Goal: Task Accomplishment & Management: Manage account settings

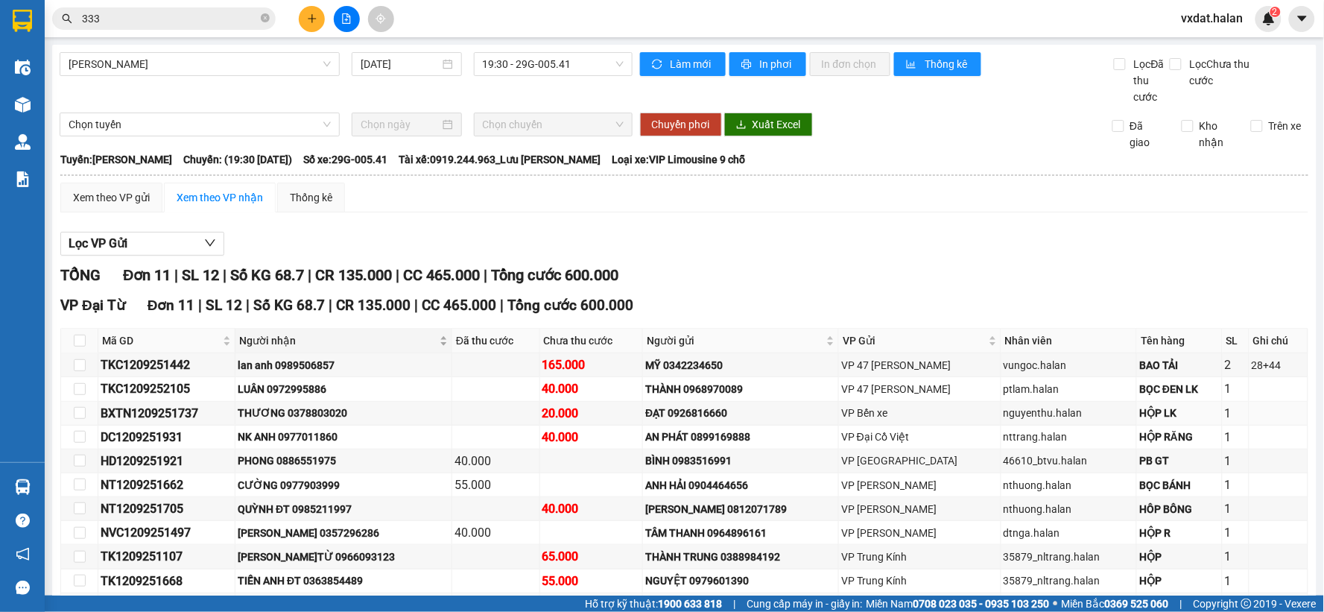
scroll to position [99, 0]
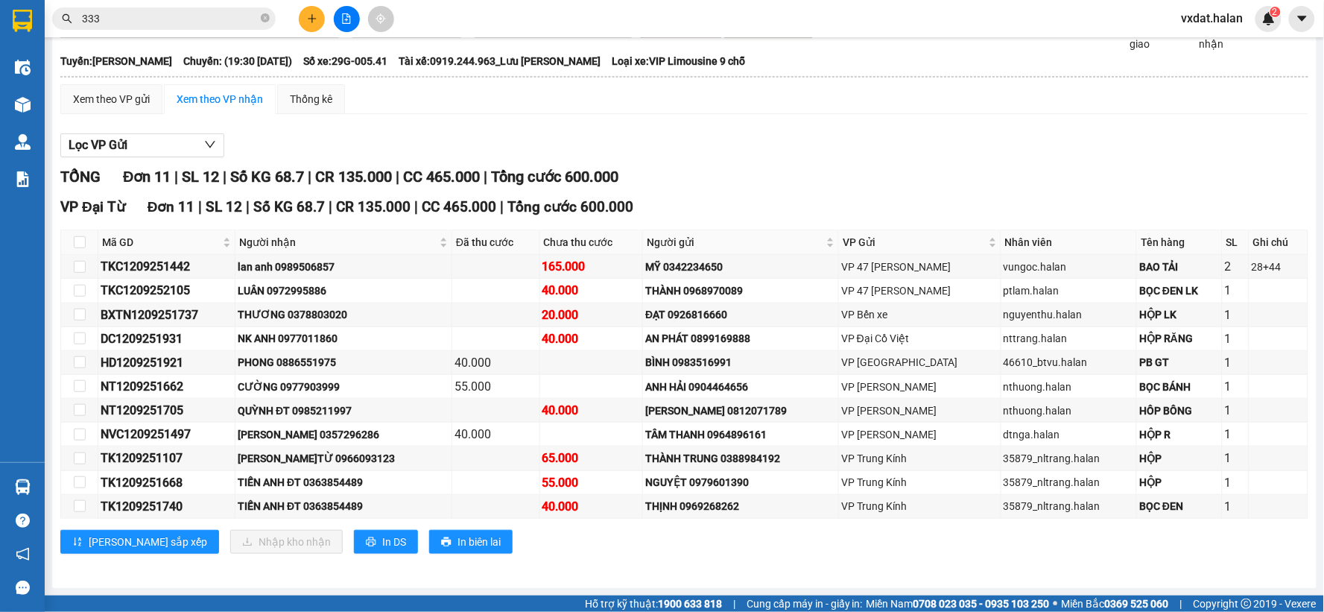
click at [715, 168] on div "TỔNG Đơn 11 | SL 12 | Số KG 68.7 | CR 135.000 | CC 465.000 | Tổng cước 600.000" at bounding box center [684, 176] width 1248 height 23
click at [83, 334] on input "checkbox" at bounding box center [80, 338] width 12 height 12
checkbox input "true"
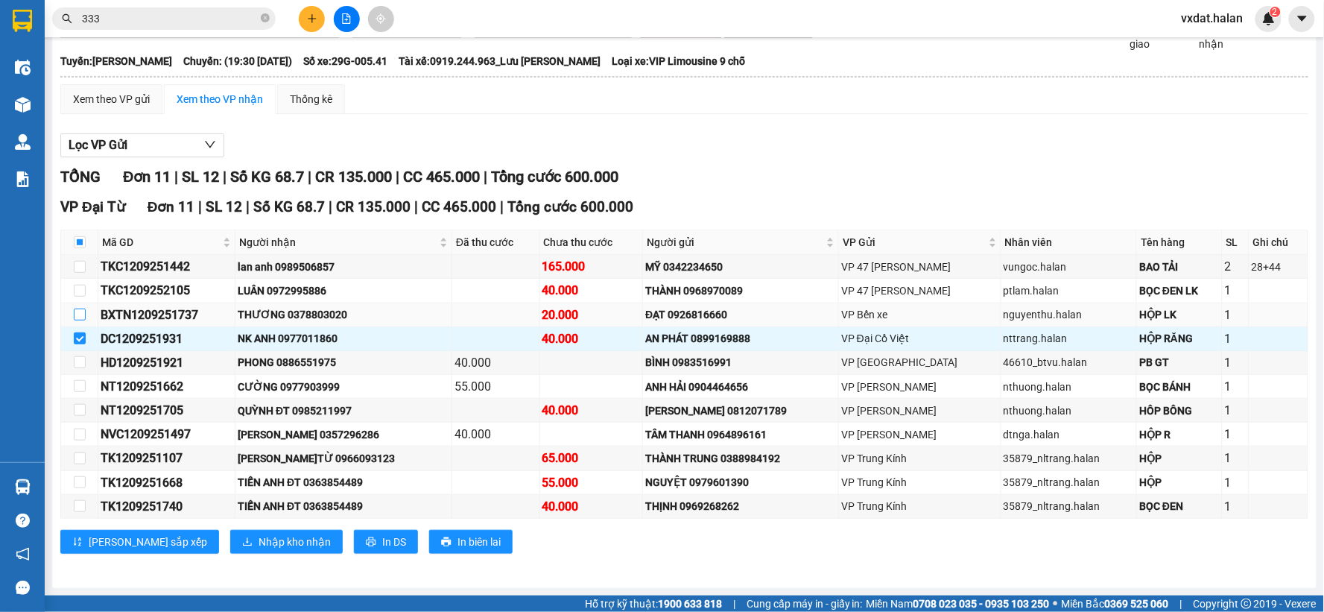
click at [83, 319] on input "checkbox" at bounding box center [80, 314] width 12 height 12
checkbox input "true"
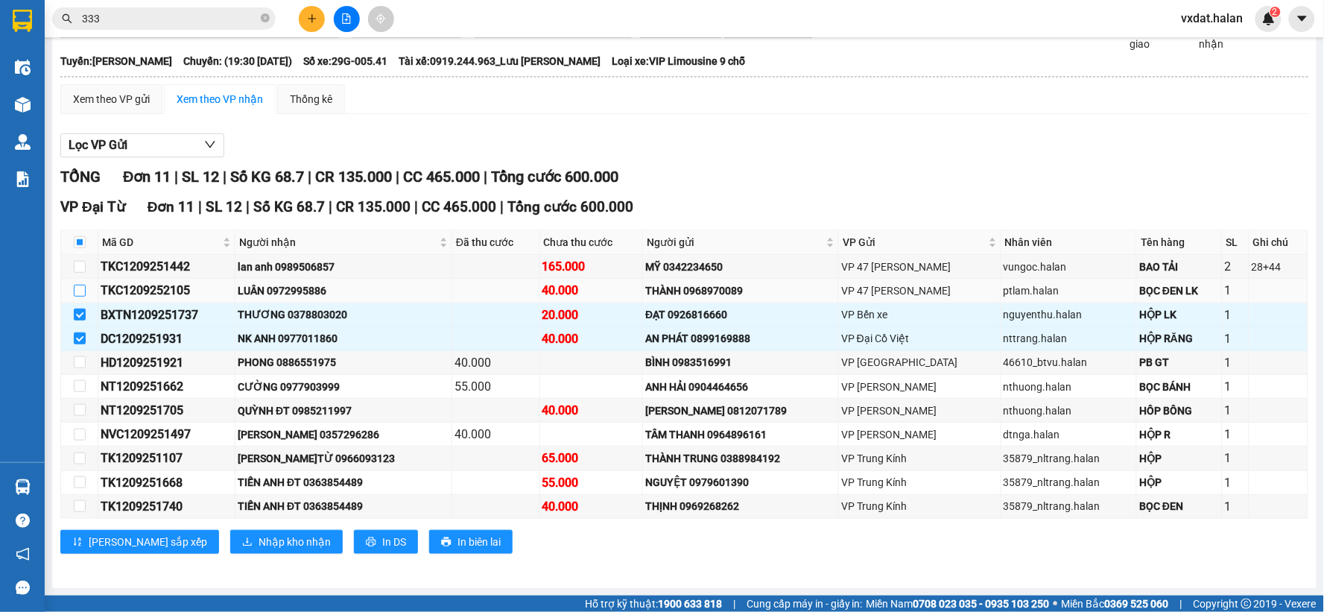
click at [83, 294] on input "checkbox" at bounding box center [80, 291] width 12 height 12
checkbox input "true"
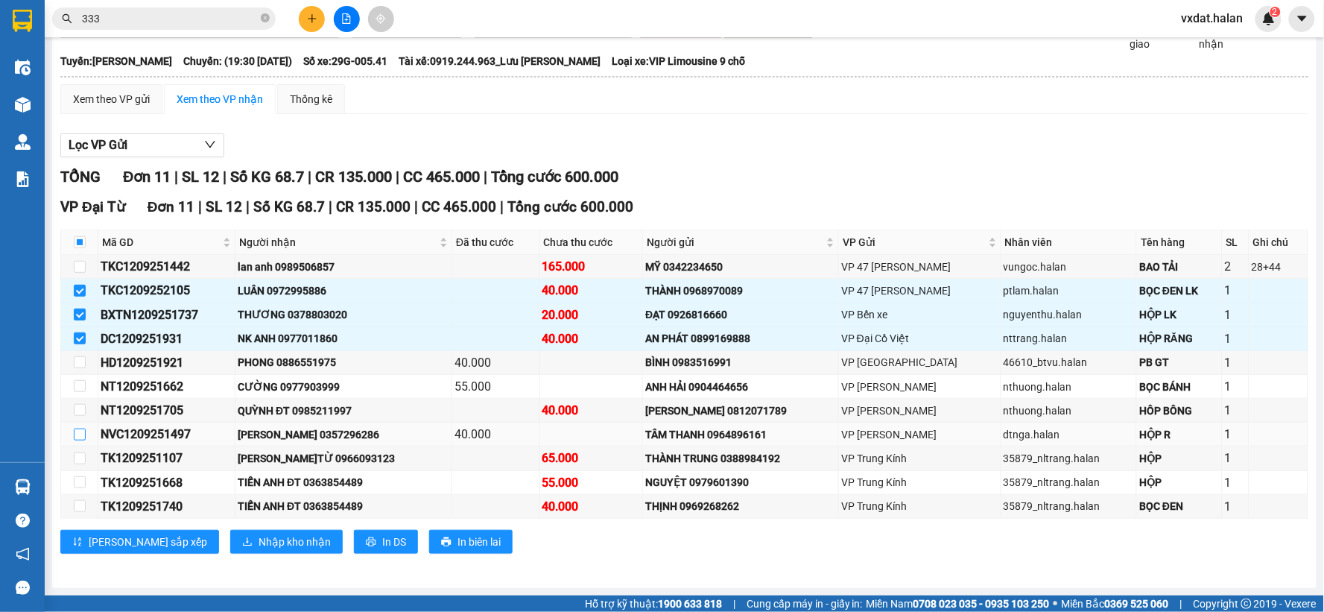
click at [77, 433] on input "checkbox" at bounding box center [80, 434] width 12 height 12
checkbox input "true"
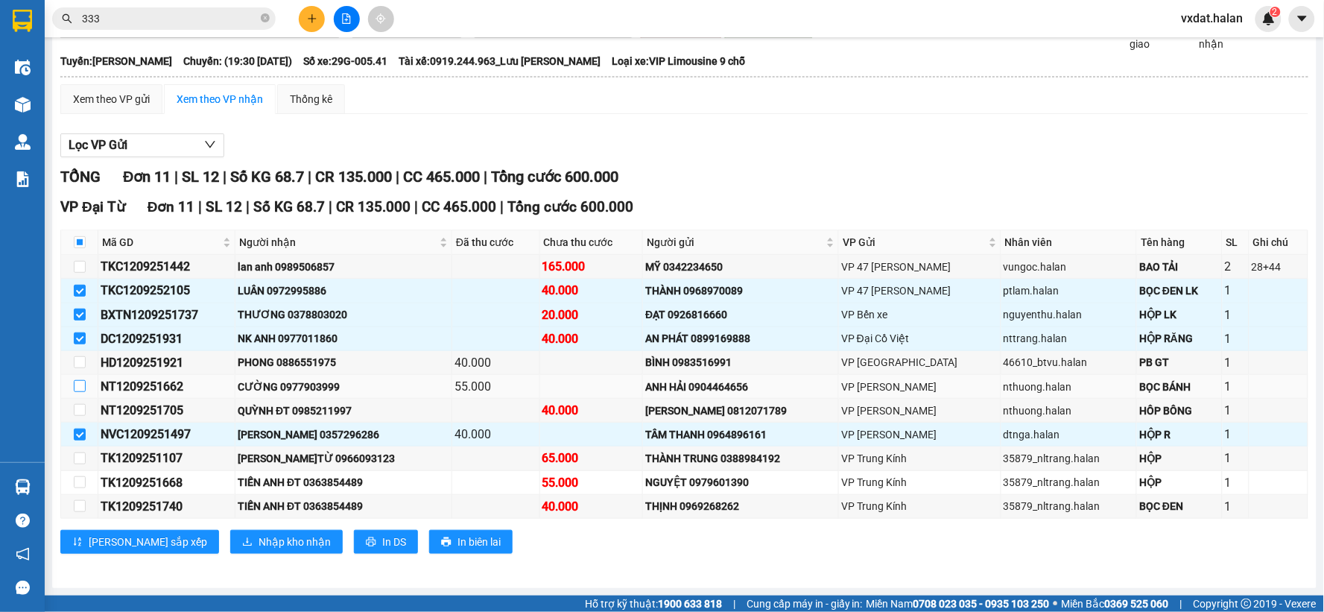
click at [83, 390] on input "checkbox" at bounding box center [80, 386] width 12 height 12
checkbox input "true"
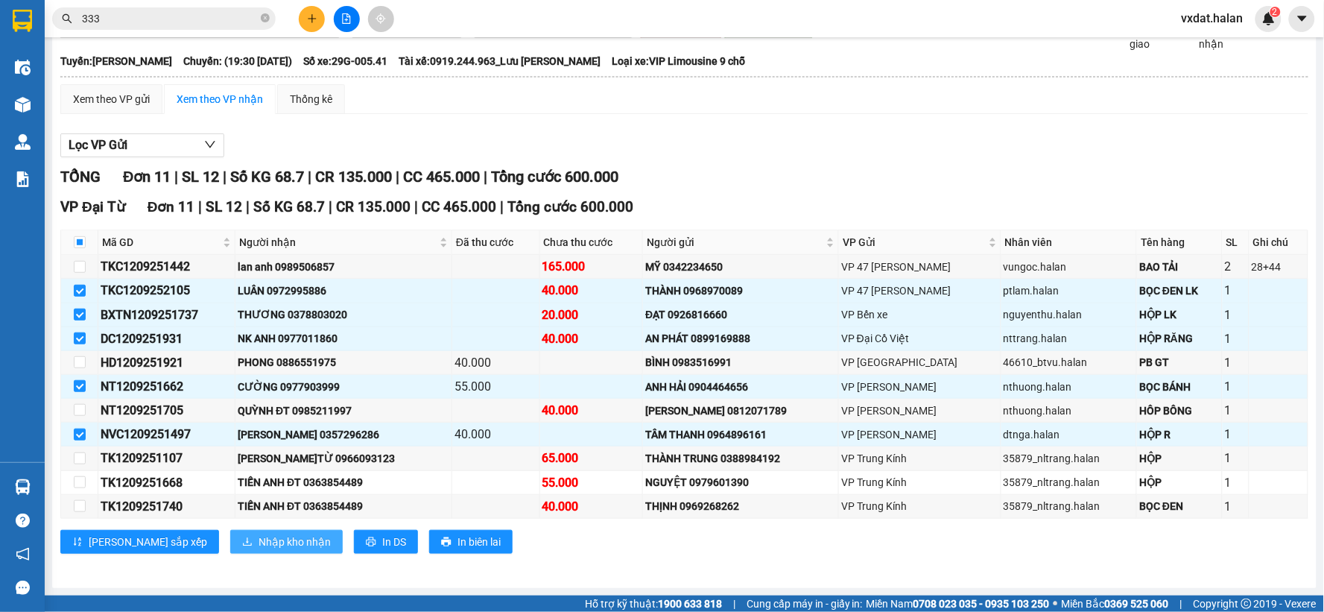
click at [259, 544] on span "Nhập kho nhận" at bounding box center [294, 541] width 72 height 16
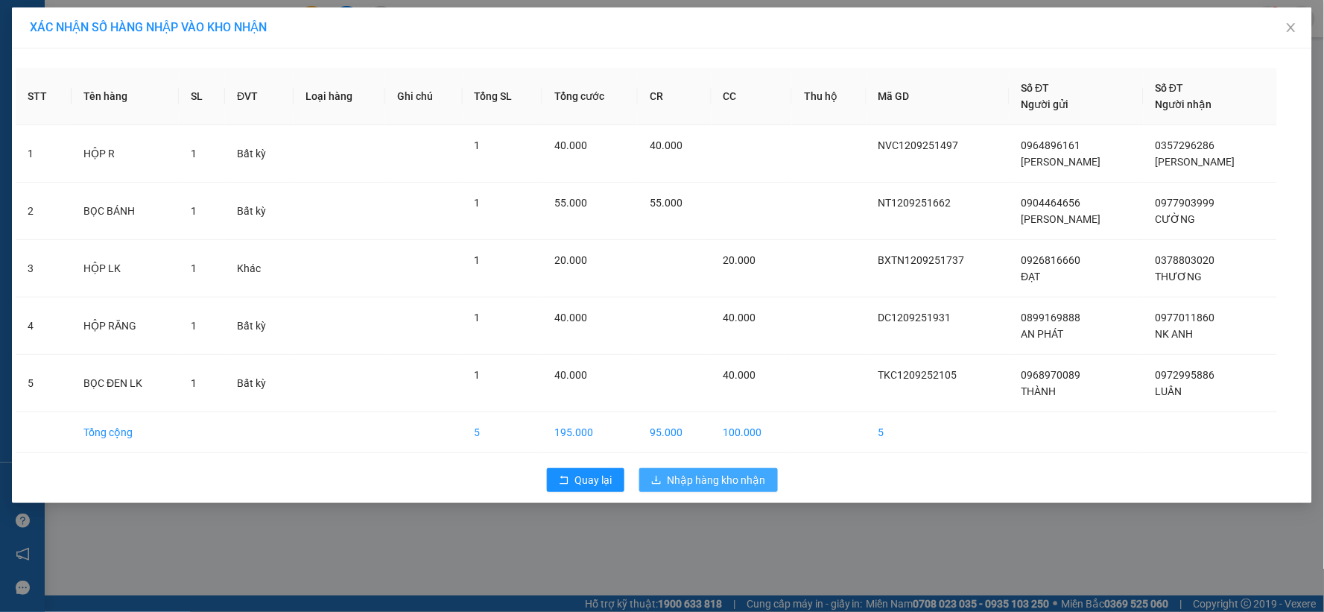
click at [724, 483] on span "Nhập hàng kho nhận" at bounding box center [716, 479] width 98 height 16
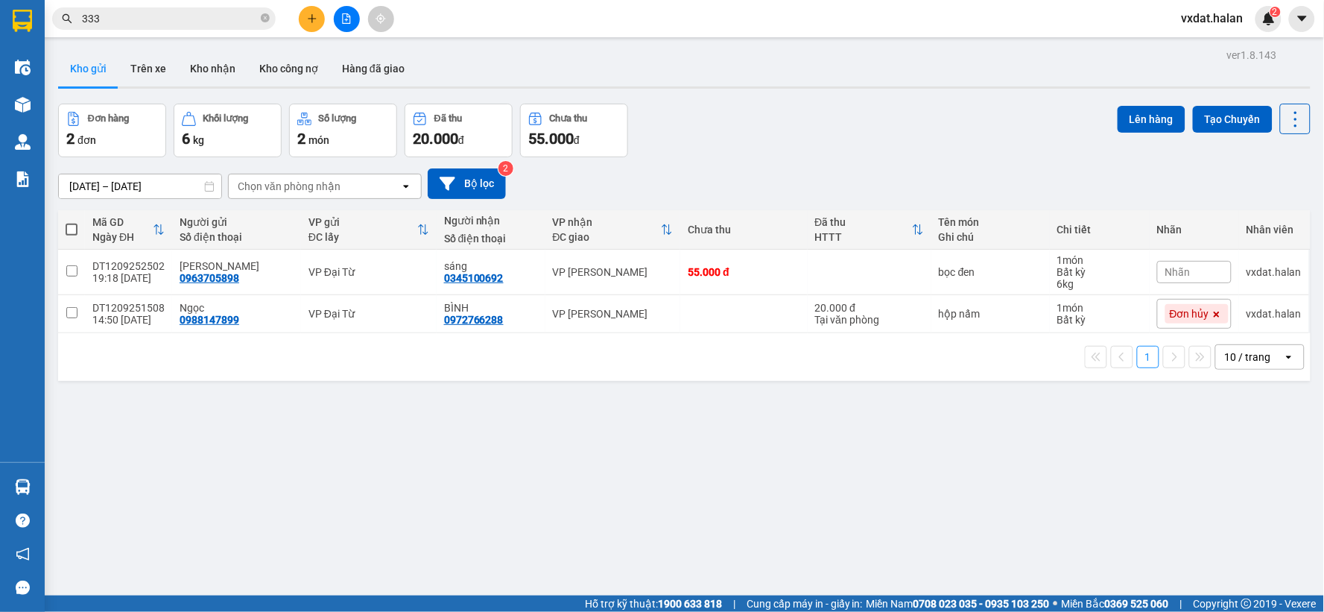
click at [761, 159] on div "[DATE] – [DATE] Press the down arrow key to interact with the calendar and sele…" at bounding box center [684, 183] width 1252 height 53
click at [216, 72] on button "Kho nhận" at bounding box center [212, 69] width 69 height 36
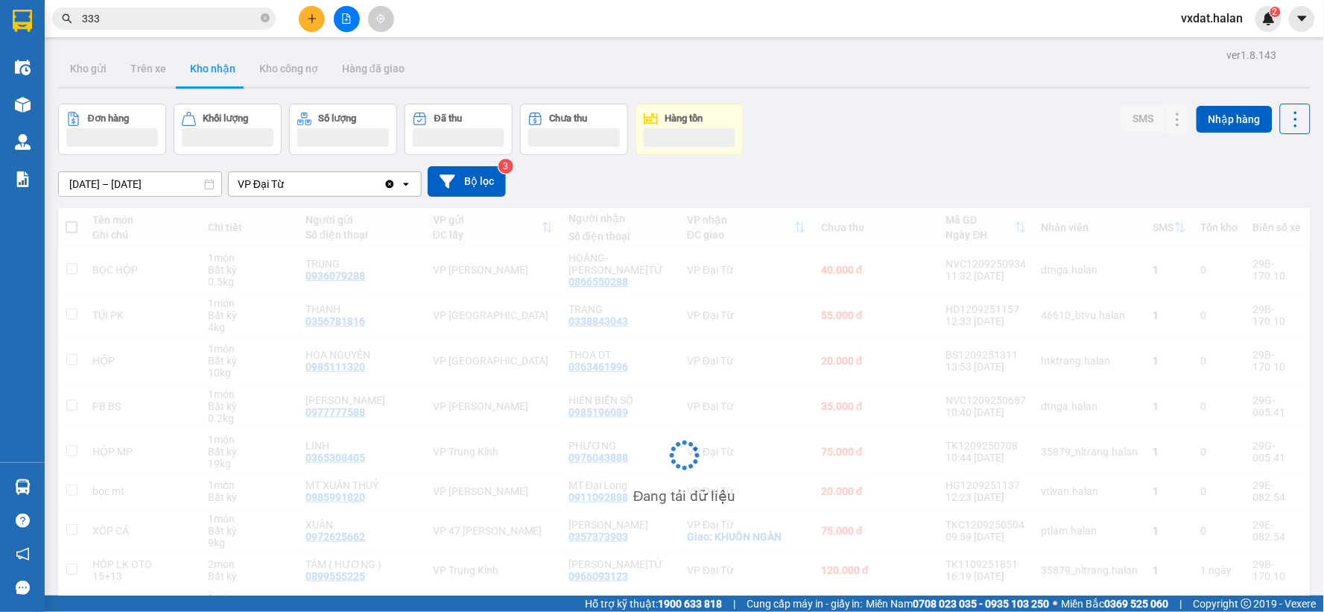
click at [887, 162] on div "[DATE] – [DATE] Press the down arrow key to interact with the calendar and sele…" at bounding box center [684, 181] width 1252 height 53
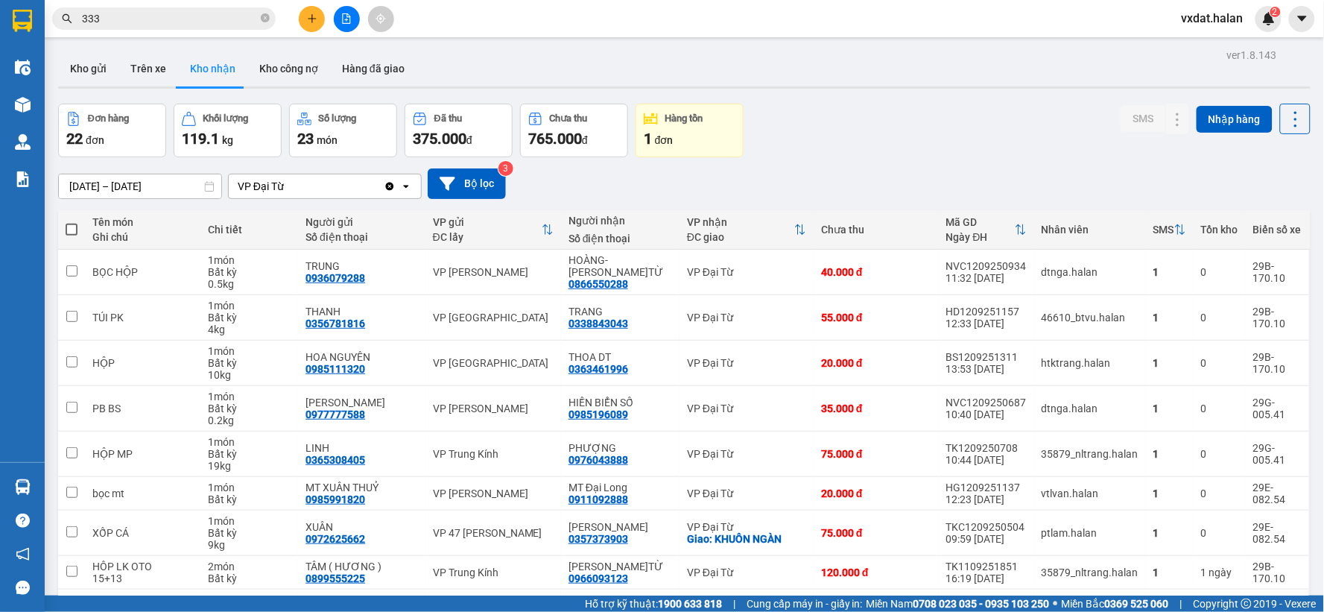
scroll to position [147, 0]
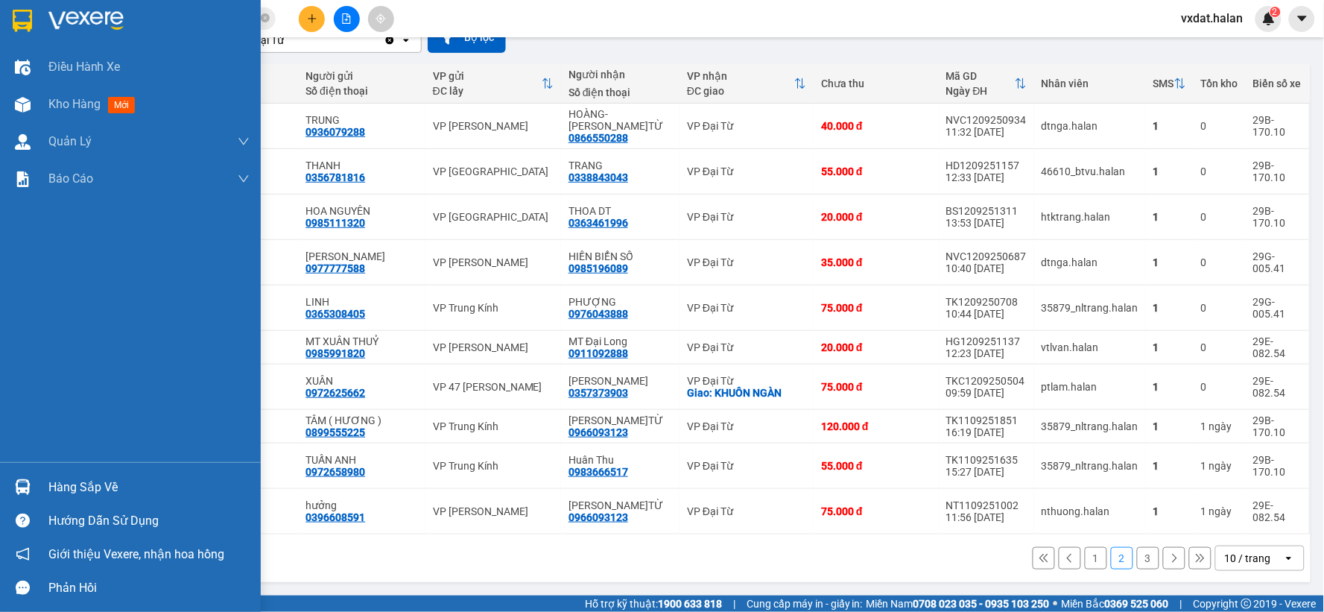
click at [25, 483] on img at bounding box center [23, 487] width 16 height 16
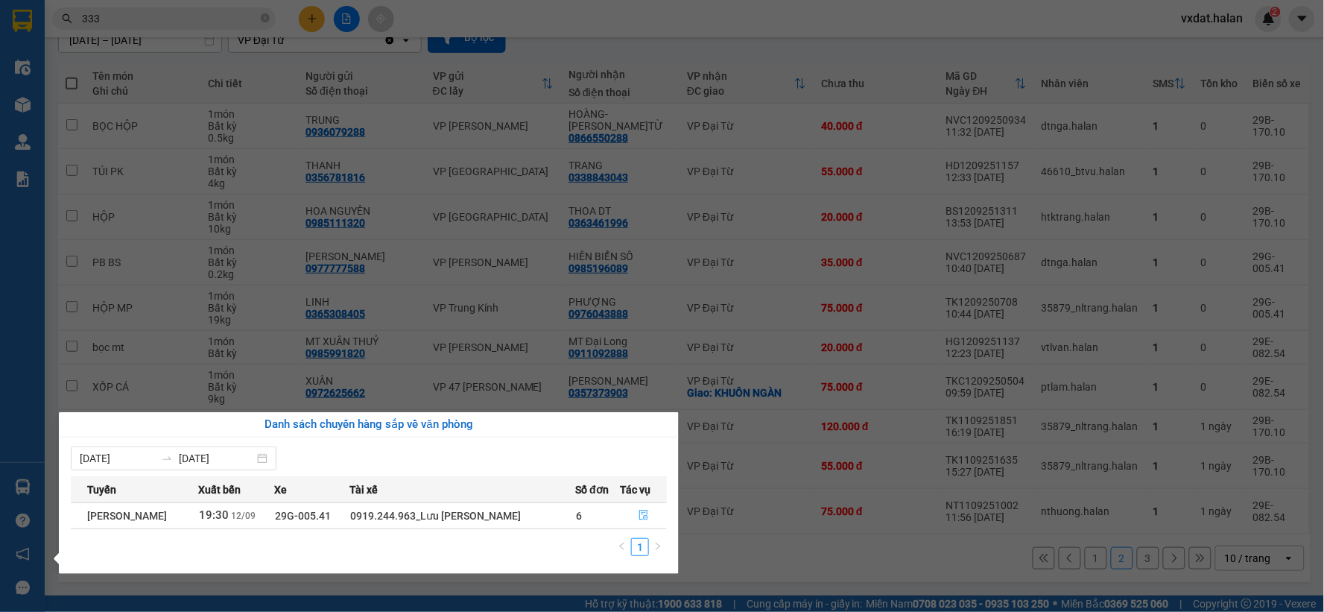
click at [636, 515] on button "button" at bounding box center [642, 516] width 45 height 24
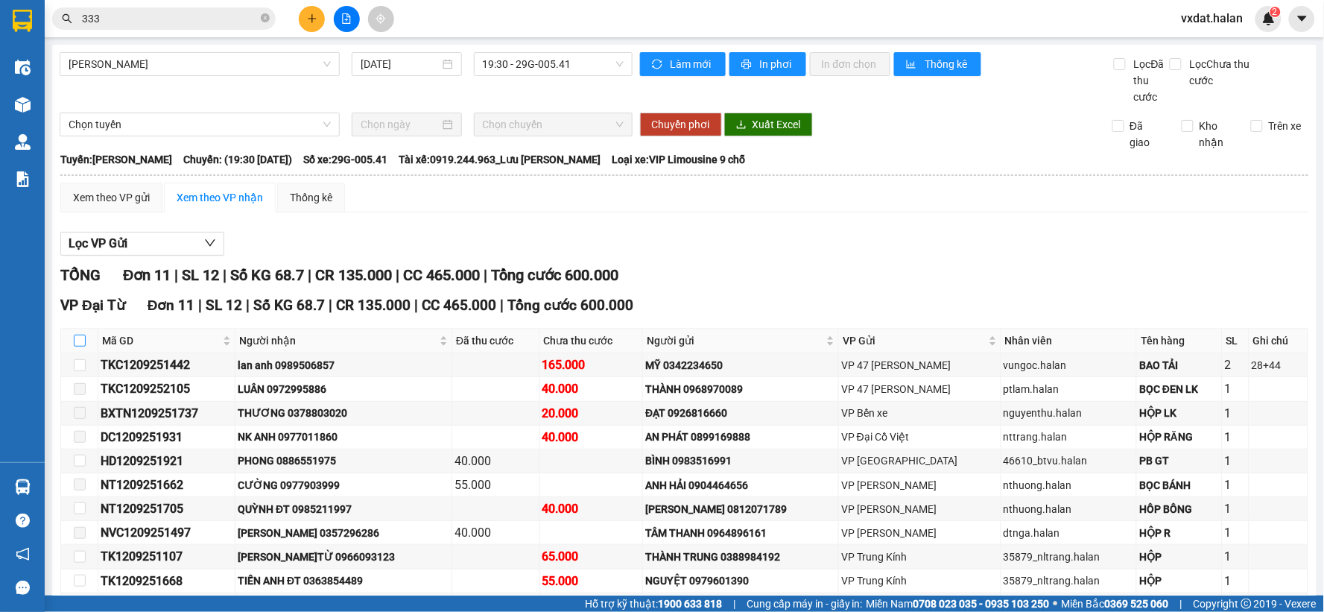
click at [78, 339] on input "checkbox" at bounding box center [80, 340] width 12 height 12
checkbox input "true"
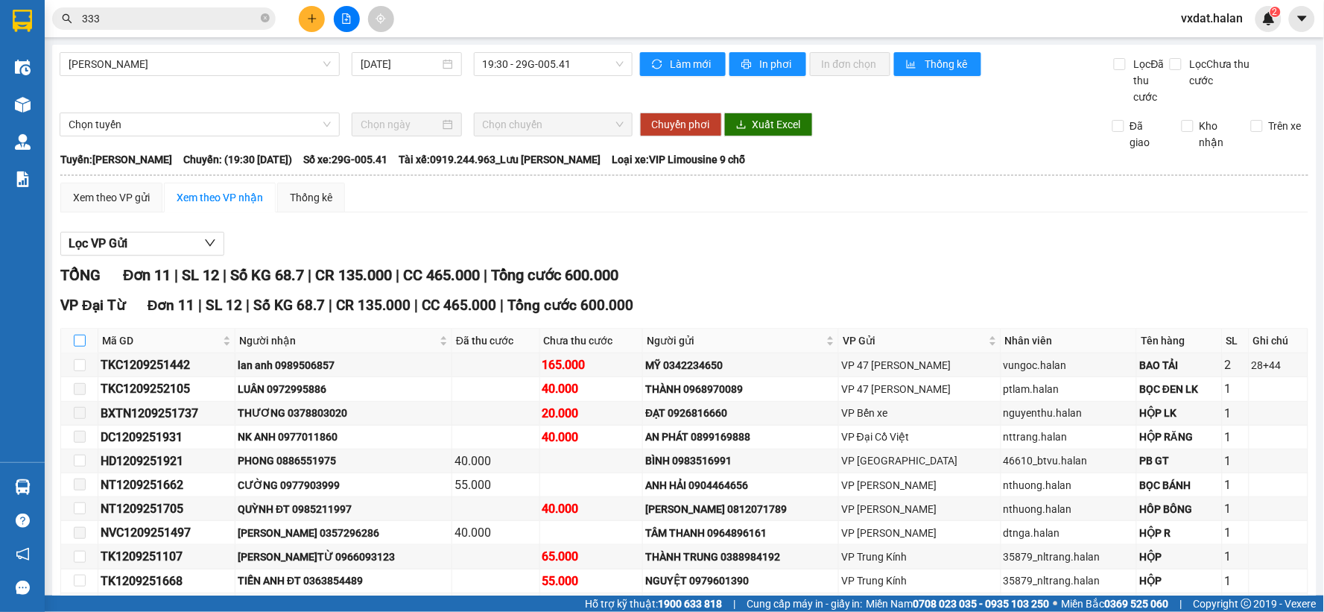
checkbox input "true"
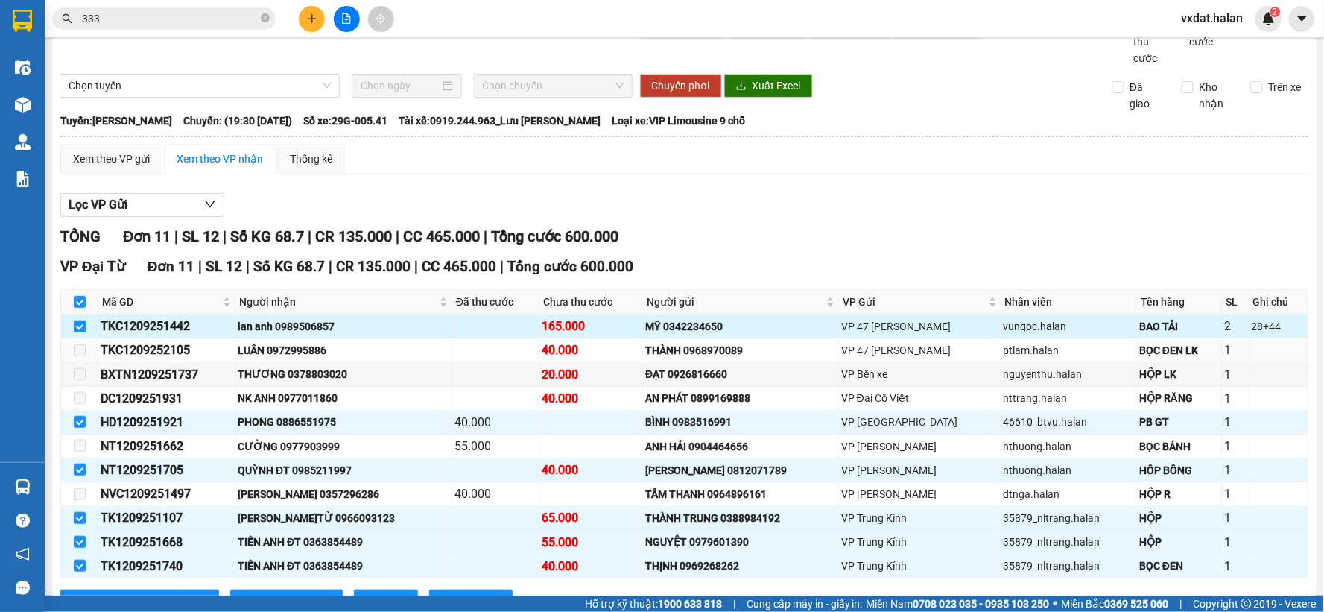
scroll to position [99, 0]
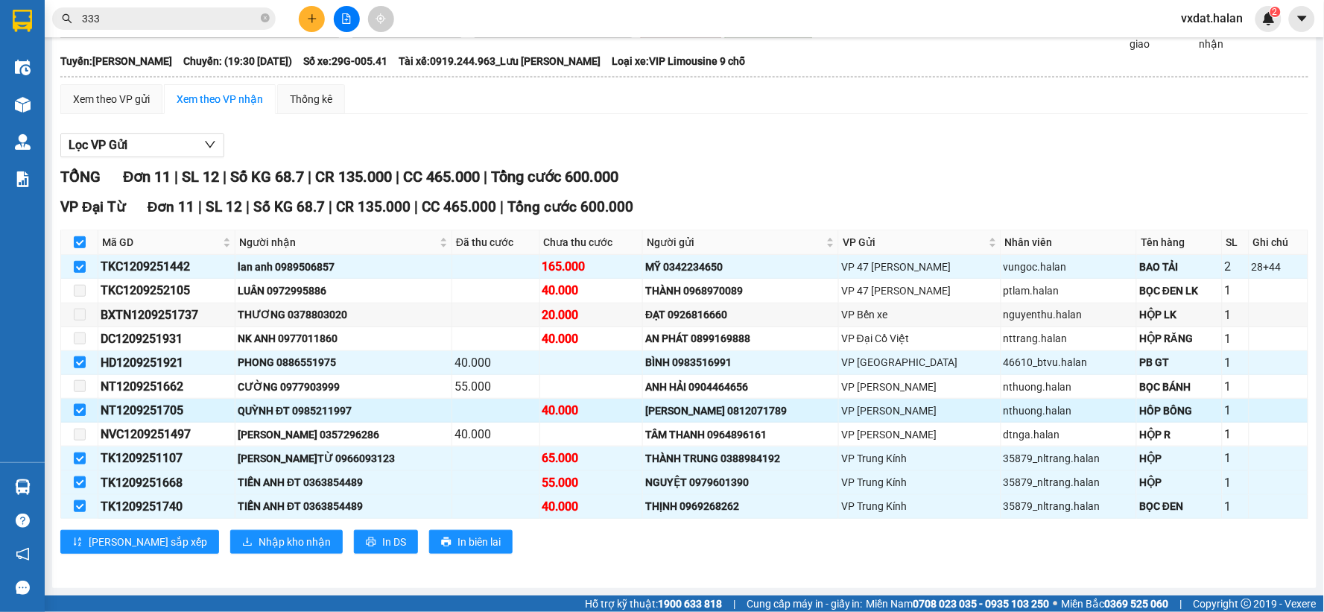
click at [79, 413] on input "checkbox" at bounding box center [80, 410] width 12 height 12
checkbox input "false"
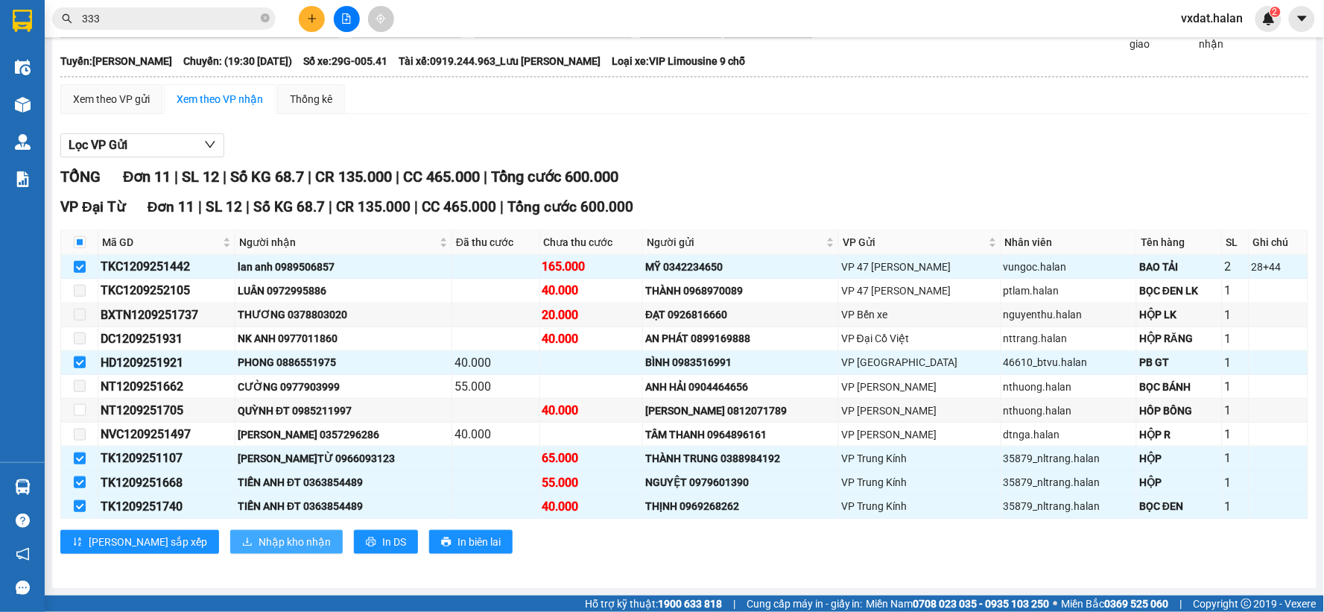
click at [258, 542] on span "Nhập kho nhận" at bounding box center [294, 541] width 72 height 16
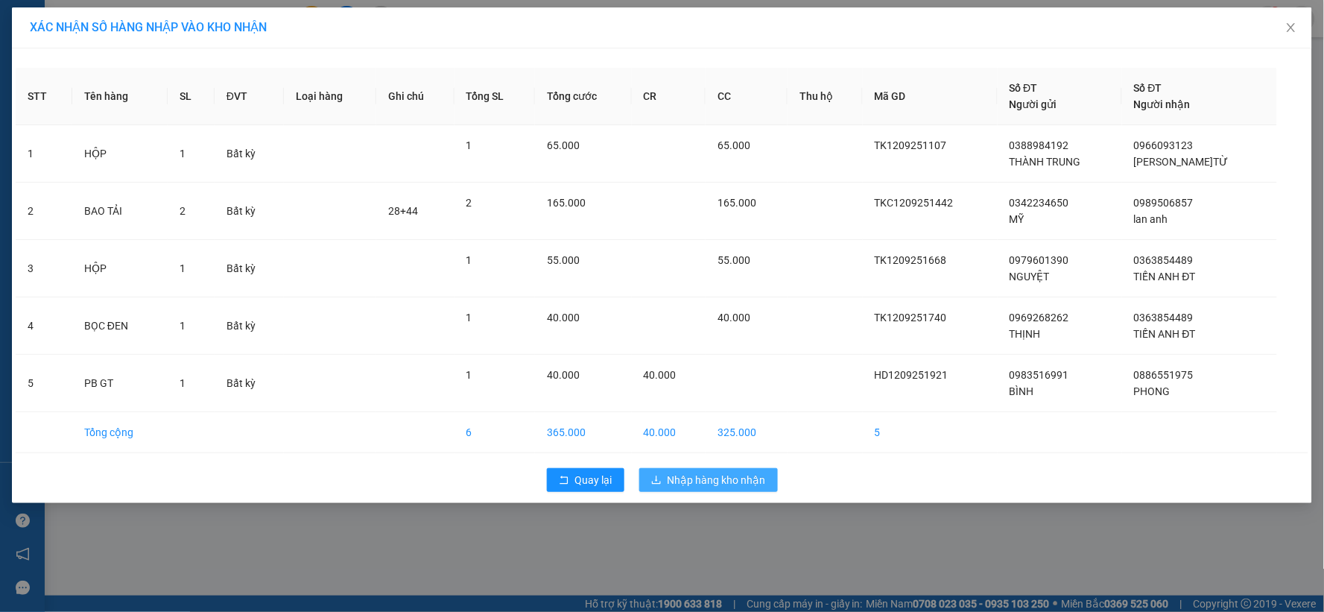
click at [685, 475] on span "Nhập hàng kho nhận" at bounding box center [716, 479] width 98 height 16
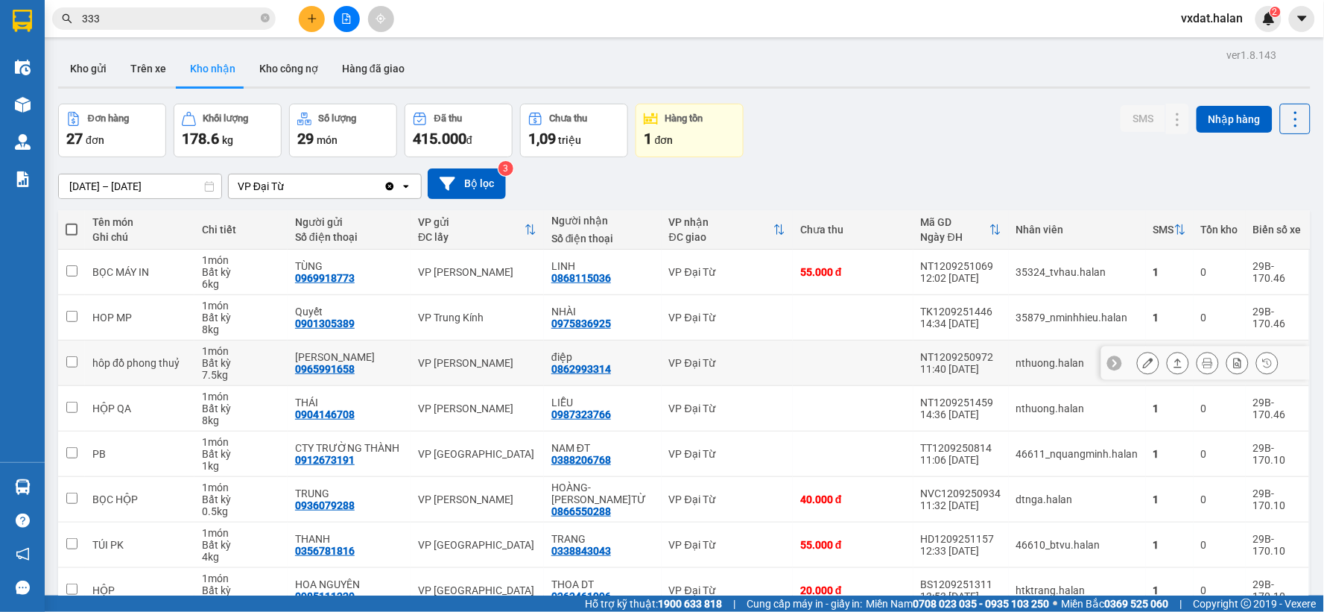
scroll to position [171, 0]
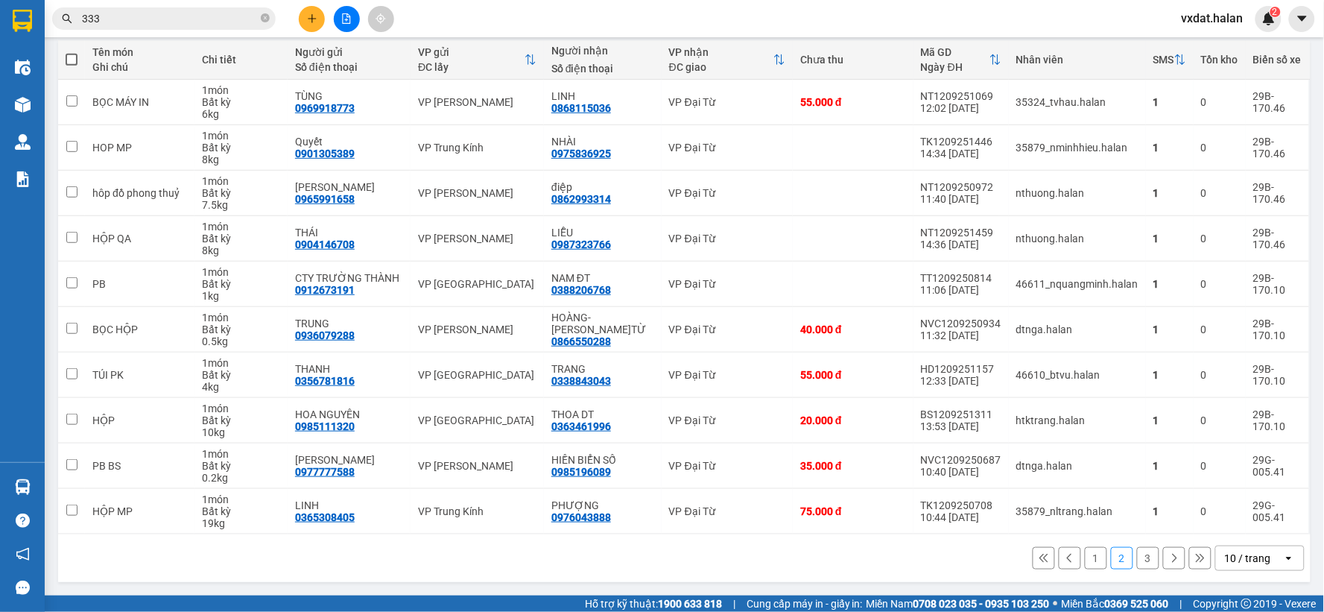
click at [1088, 555] on button "1" at bounding box center [1096, 558] width 22 height 22
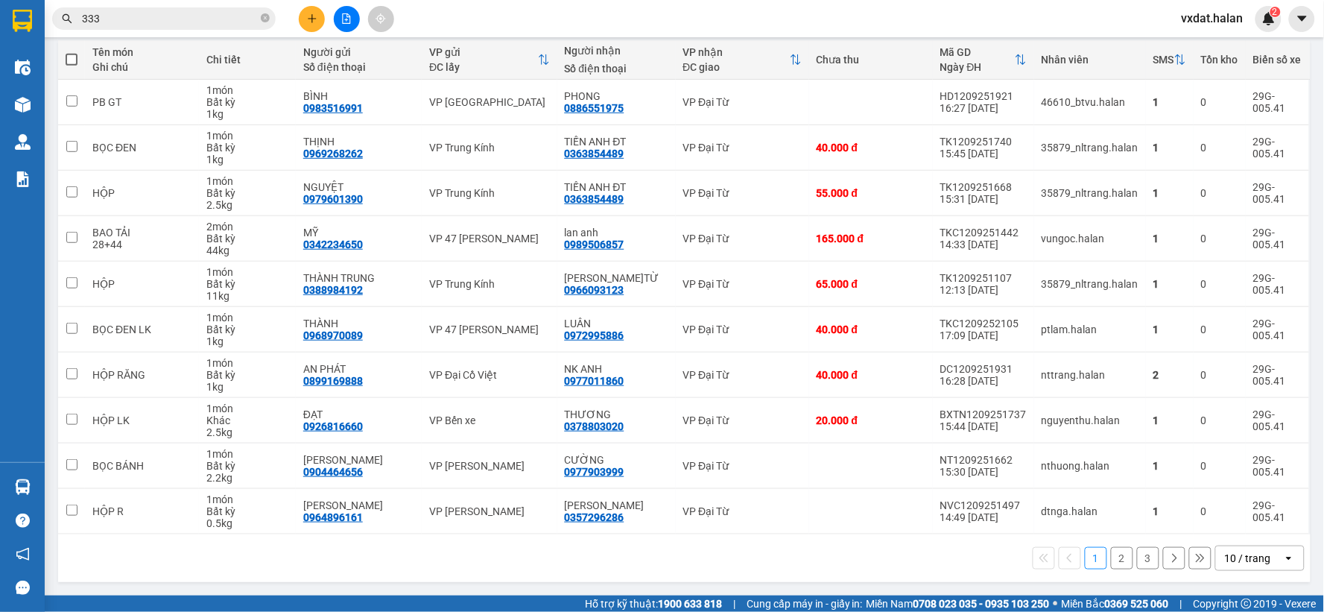
click at [670, 564] on div "1 2 3 10 / trang open" at bounding box center [684, 557] width 1240 height 25
click at [1111, 567] on button "2" at bounding box center [1122, 558] width 22 height 22
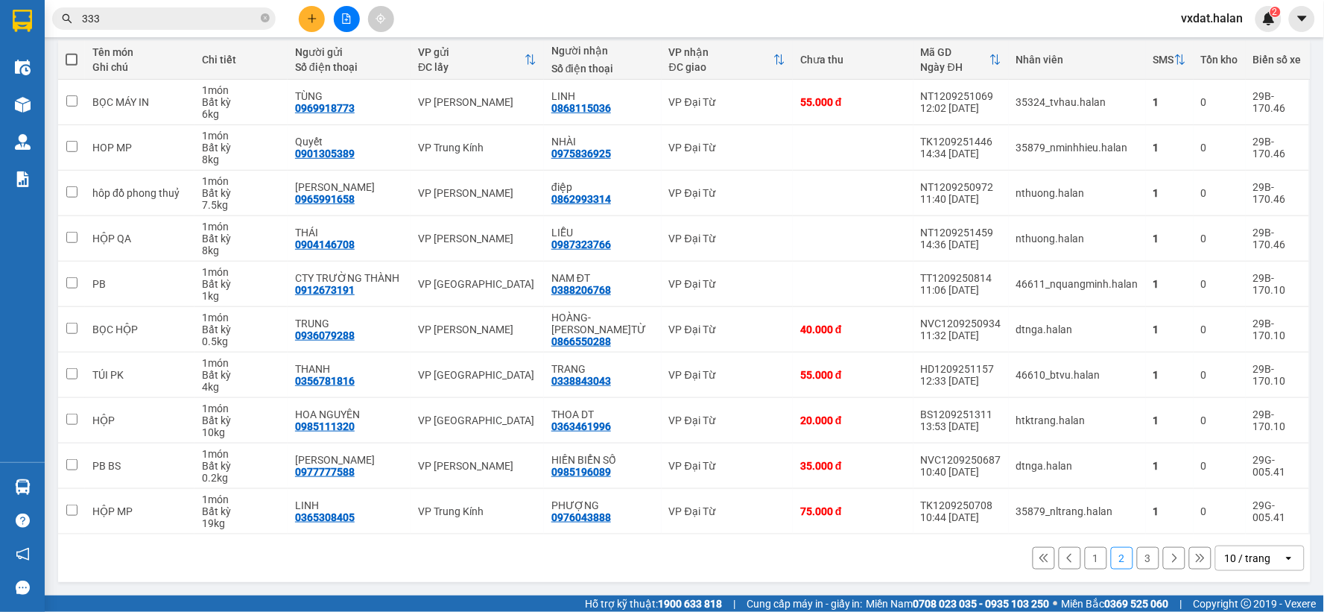
click at [844, 571] on div "1 2 3 10 / trang open" at bounding box center [684, 558] width 1252 height 48
click at [1090, 563] on button "1" at bounding box center [1096, 558] width 22 height 22
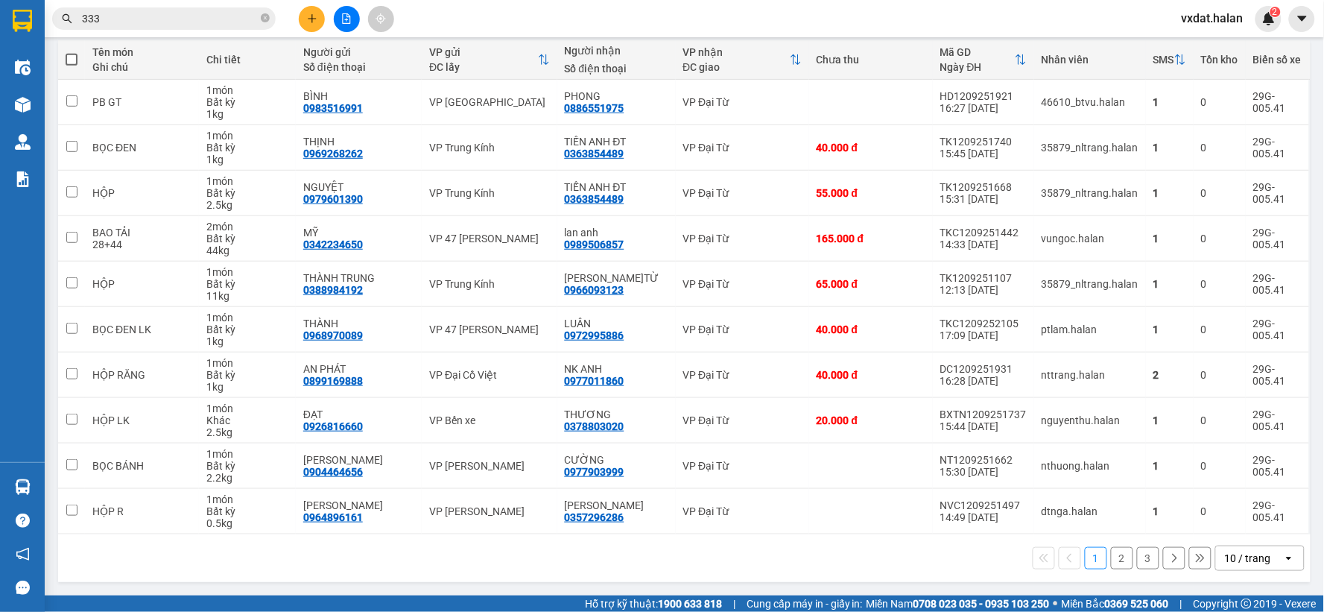
click at [831, 575] on div "1 2 3 10 / trang open" at bounding box center [684, 558] width 1252 height 48
click at [821, 562] on div "1 2 3 10 / trang open" at bounding box center [684, 557] width 1240 height 25
click at [775, 569] on div "1 2 3 10 / trang open" at bounding box center [684, 557] width 1240 height 25
click at [613, 463] on div "CƯỜNG" at bounding box center [617, 460] width 104 height 12
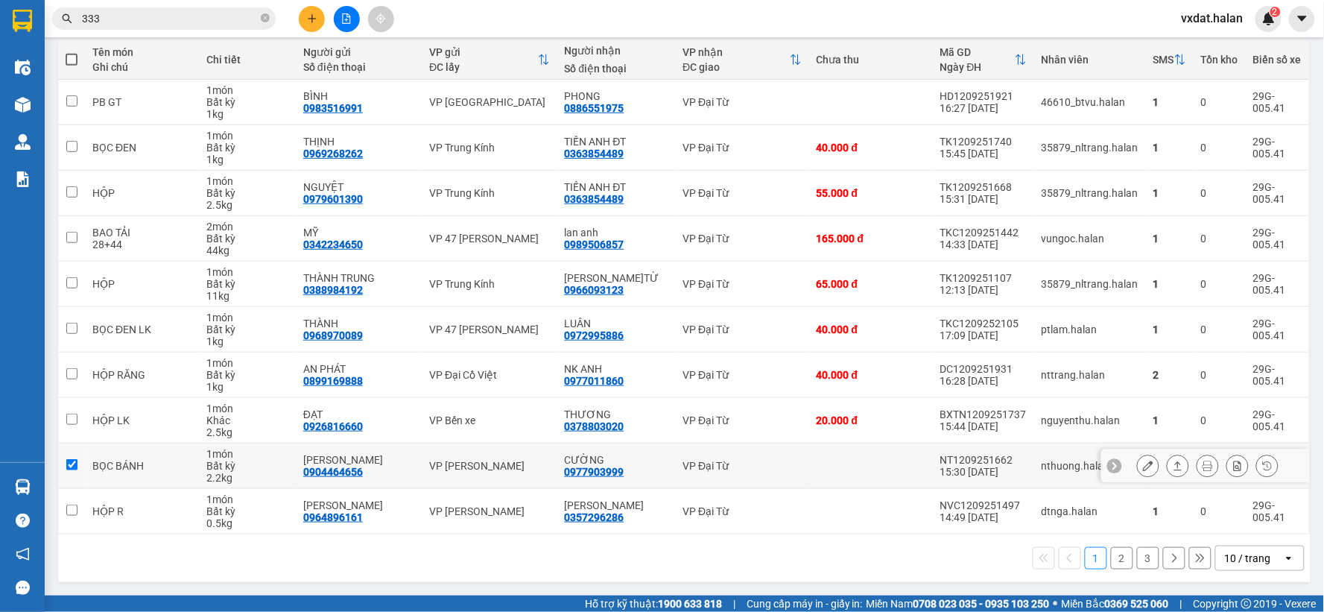
click at [613, 463] on div "CƯỜNG" at bounding box center [617, 460] width 104 height 12
checkbox input "false"
click at [608, 474] on div "0977903999" at bounding box center [595, 472] width 60 height 12
copy div "0977903999"
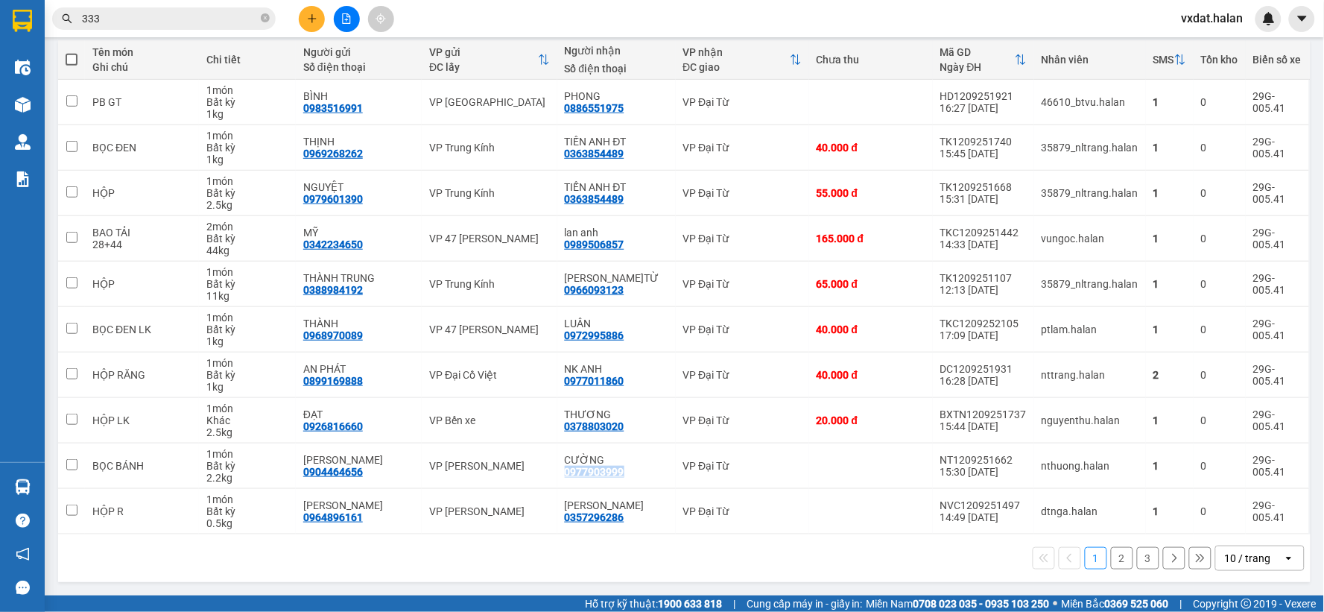
click at [1111, 557] on button "2" at bounding box center [1122, 558] width 22 height 22
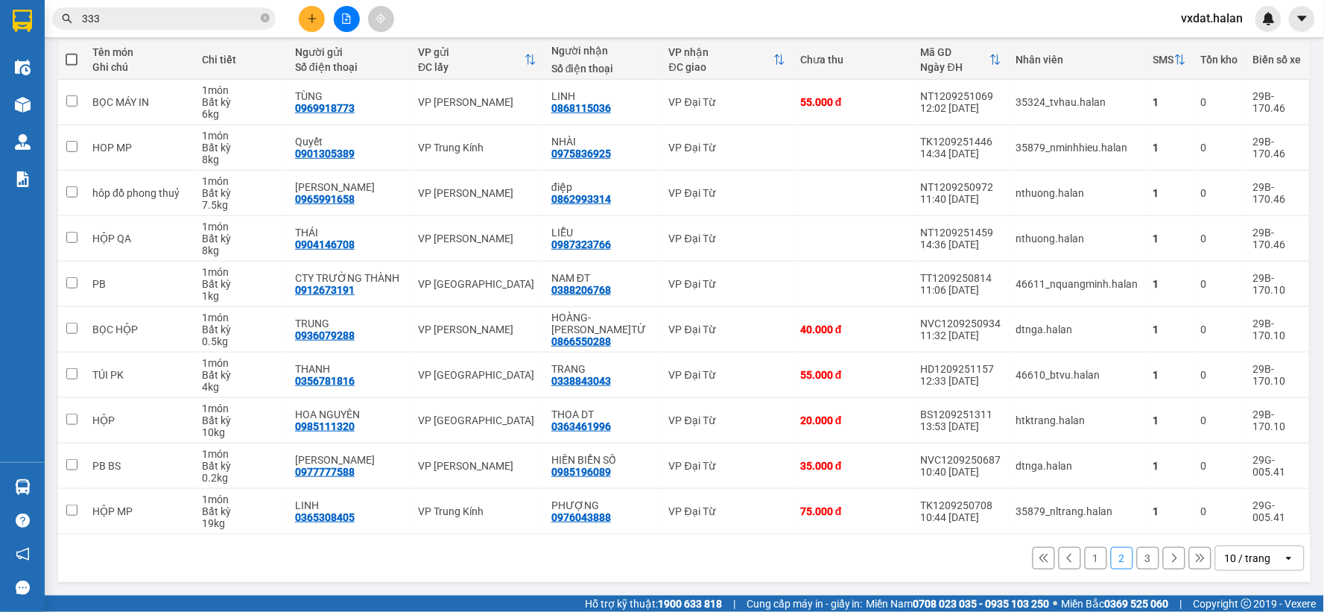
click at [1088, 560] on button "1" at bounding box center [1096, 558] width 22 height 22
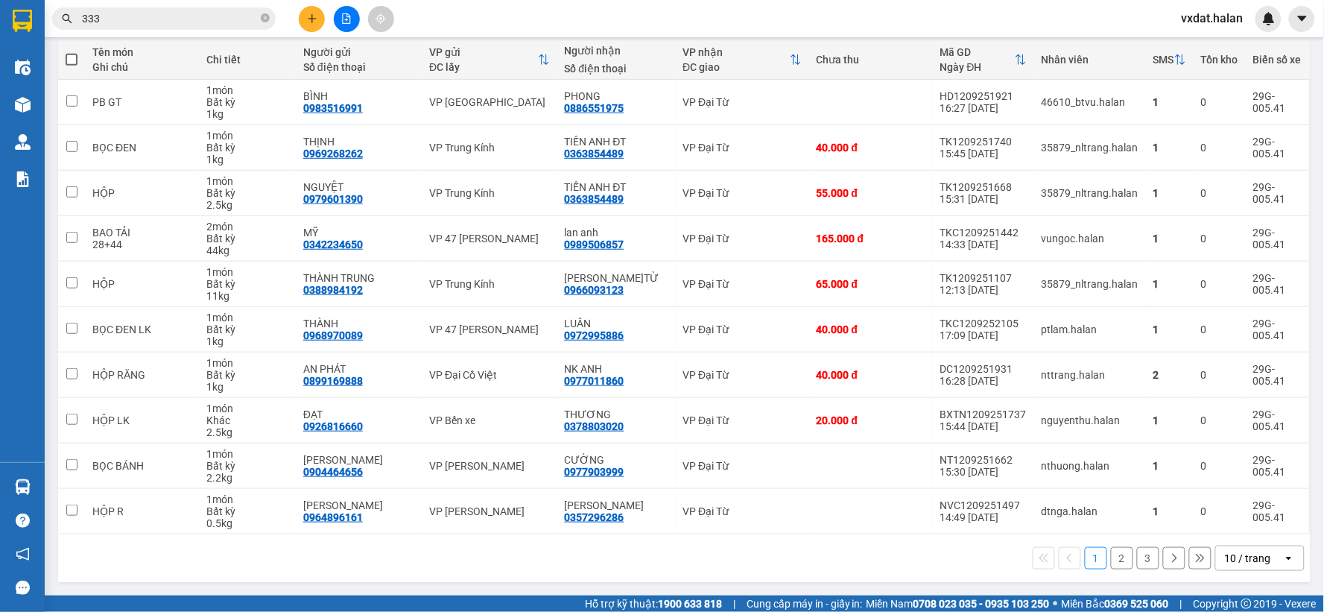
click at [723, 577] on div "1 2 3 10 / trang open" at bounding box center [684, 558] width 1252 height 48
click at [743, 568] on div "1 2 3 10 / trang open" at bounding box center [684, 557] width 1240 height 25
